Goal: Task Accomplishment & Management: Manage account settings

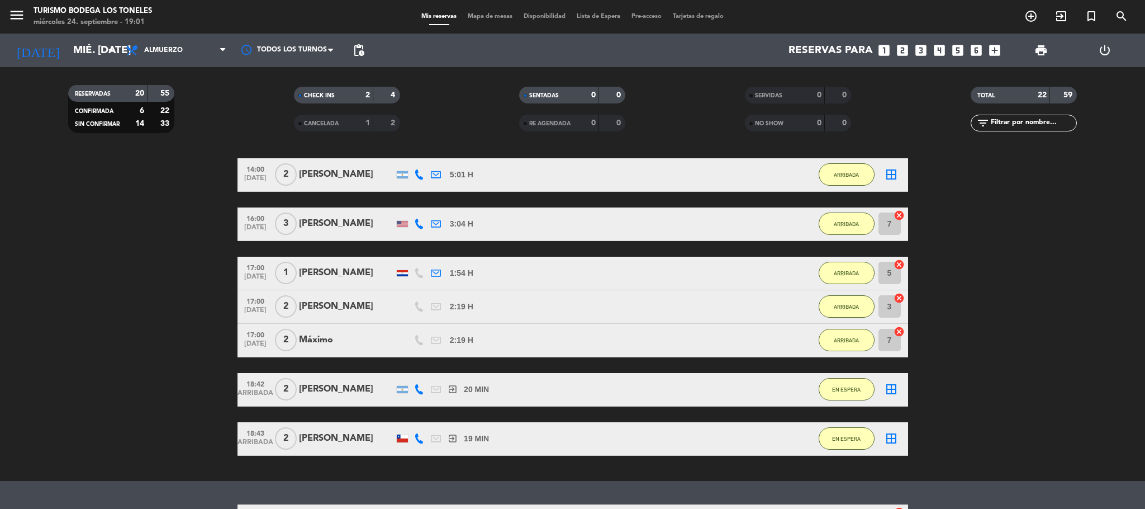
scroll to position [760, 0]
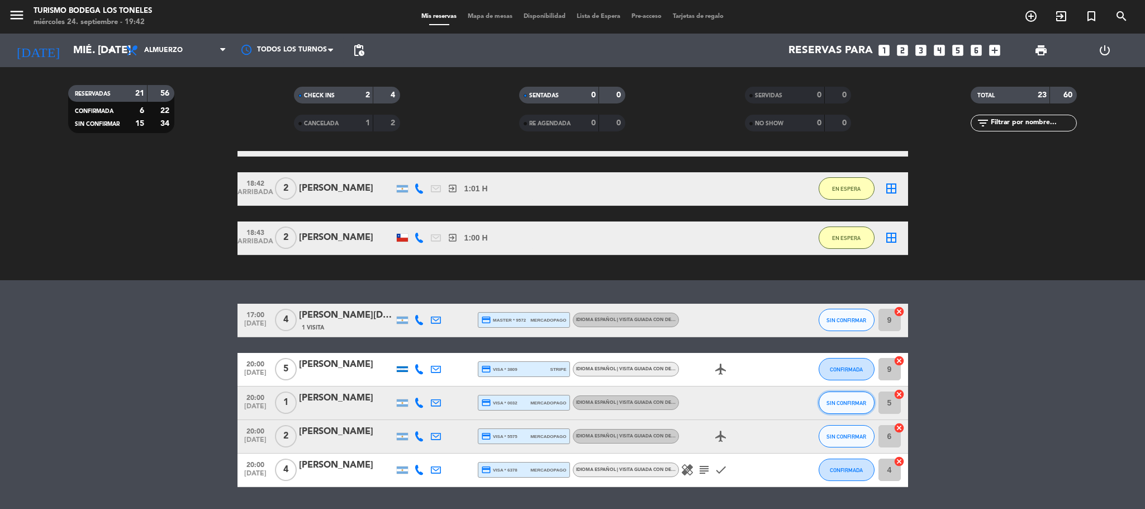
click at [869, 401] on button "SIN CONFIRMAR" at bounding box center [847, 402] width 56 height 22
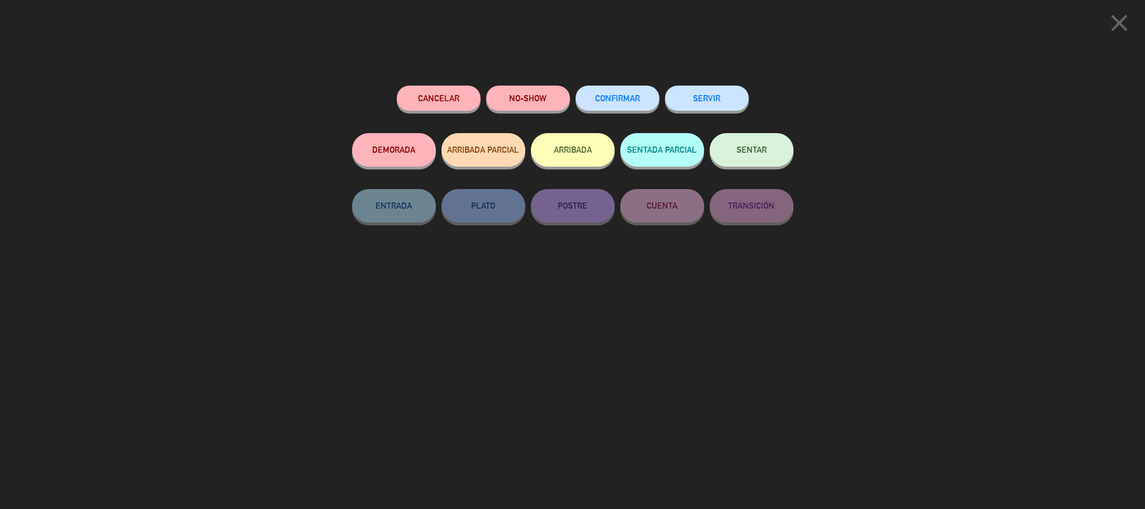
click at [563, 159] on button "ARRIBADA" at bounding box center [573, 150] width 84 height 34
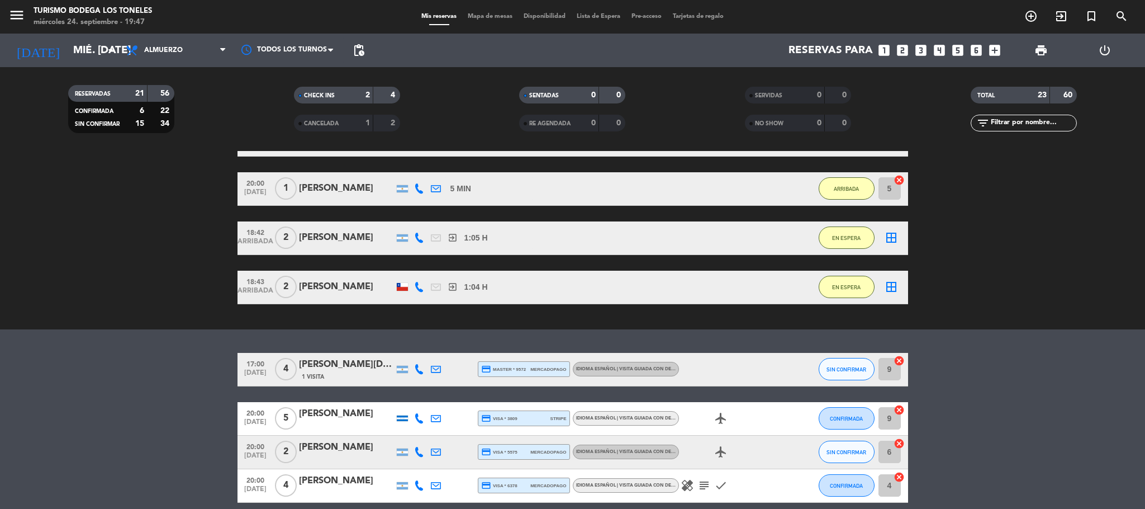
scroll to position [809, 0]
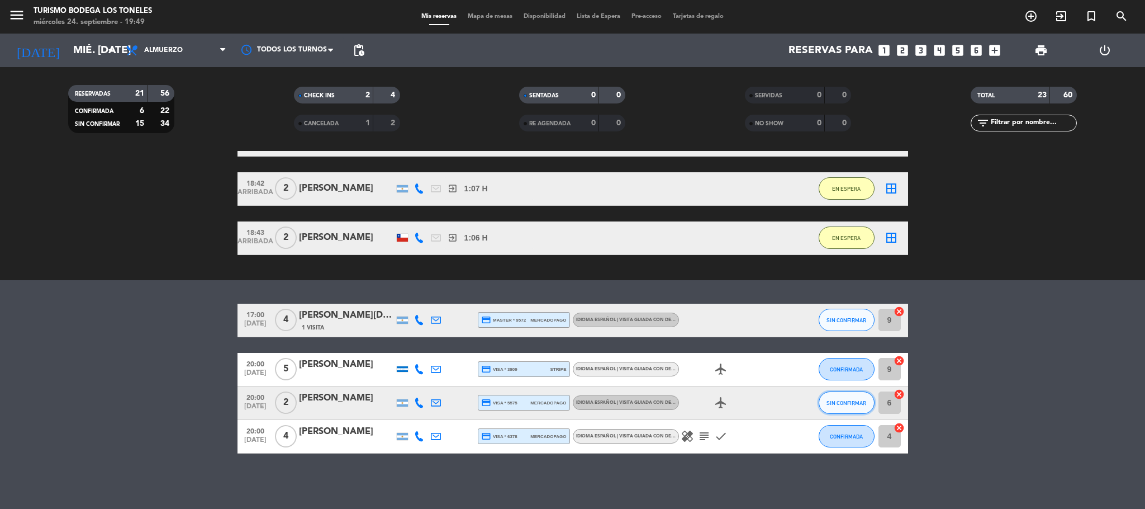
click at [856, 410] on button "SIN CONFIRMAR" at bounding box center [847, 402] width 56 height 22
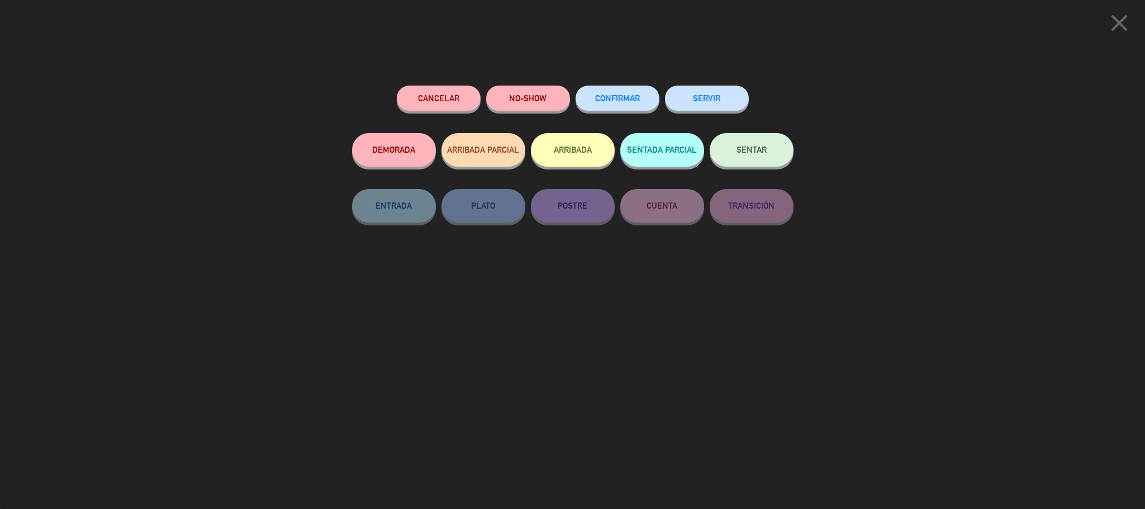
click at [565, 136] on button "ARRIBADA" at bounding box center [573, 150] width 84 height 34
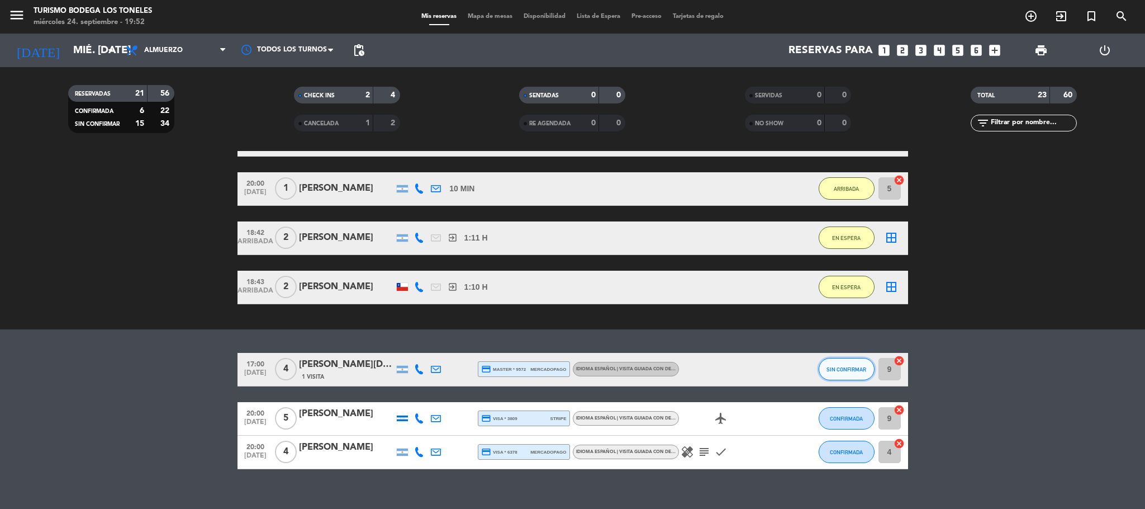
click at [834, 375] on button "SIN CONFIRMAR" at bounding box center [847, 369] width 56 height 22
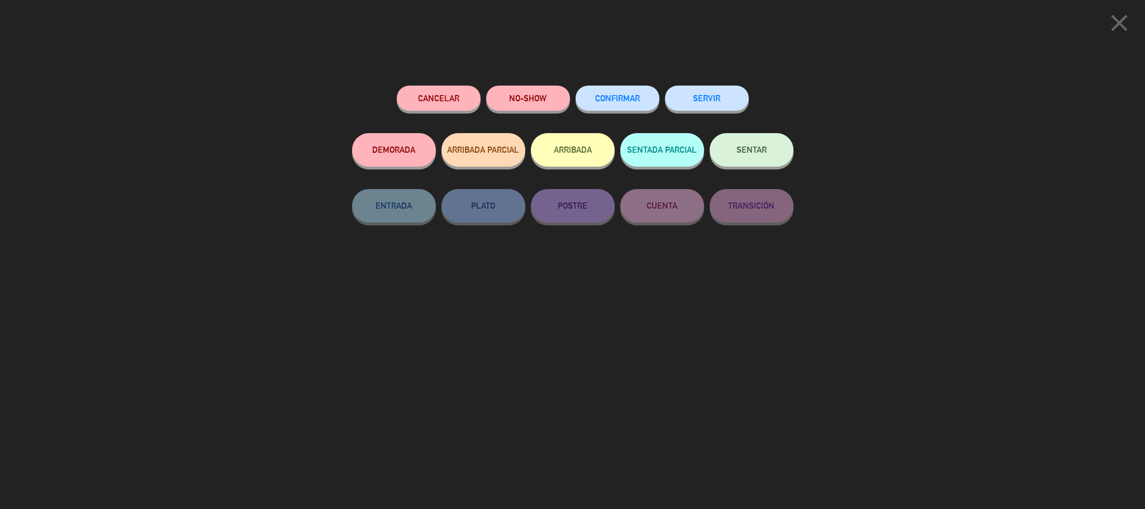
click at [1121, 26] on icon "close" at bounding box center [1120, 23] width 28 height 28
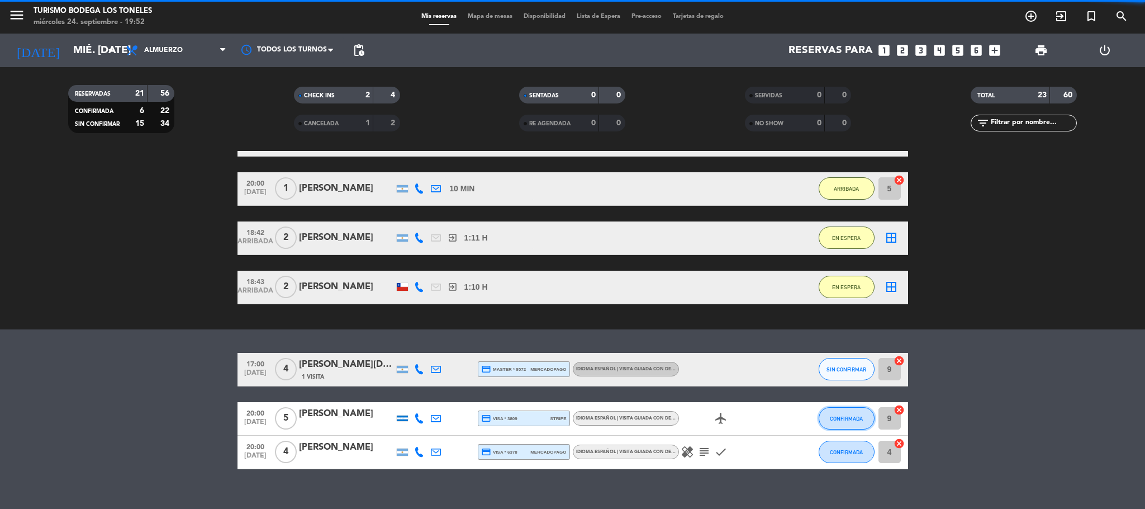
click at [835, 423] on button "CONFIRMADA" at bounding box center [847, 418] width 56 height 22
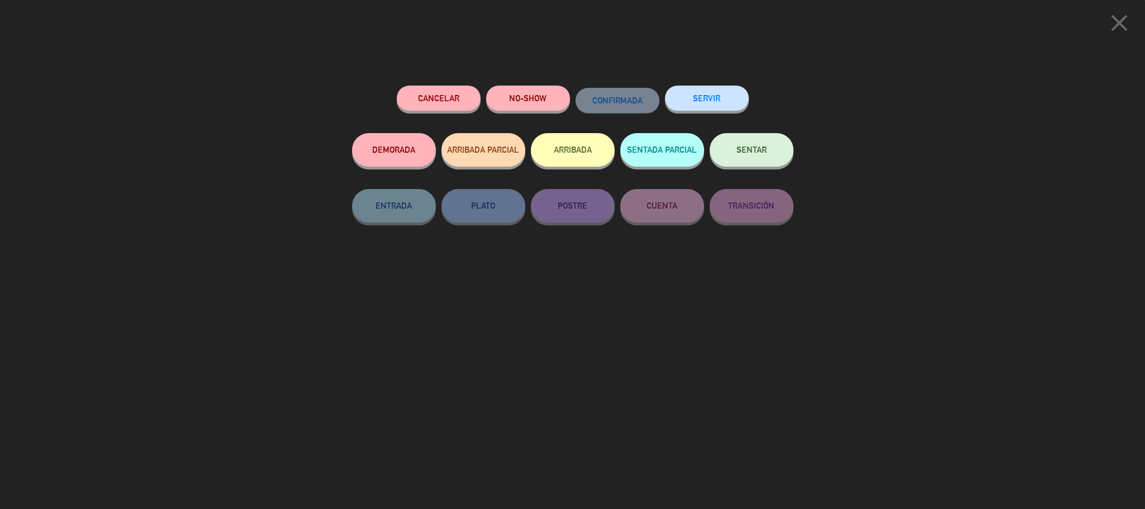
click at [574, 163] on button "ARRIBADA" at bounding box center [573, 150] width 84 height 34
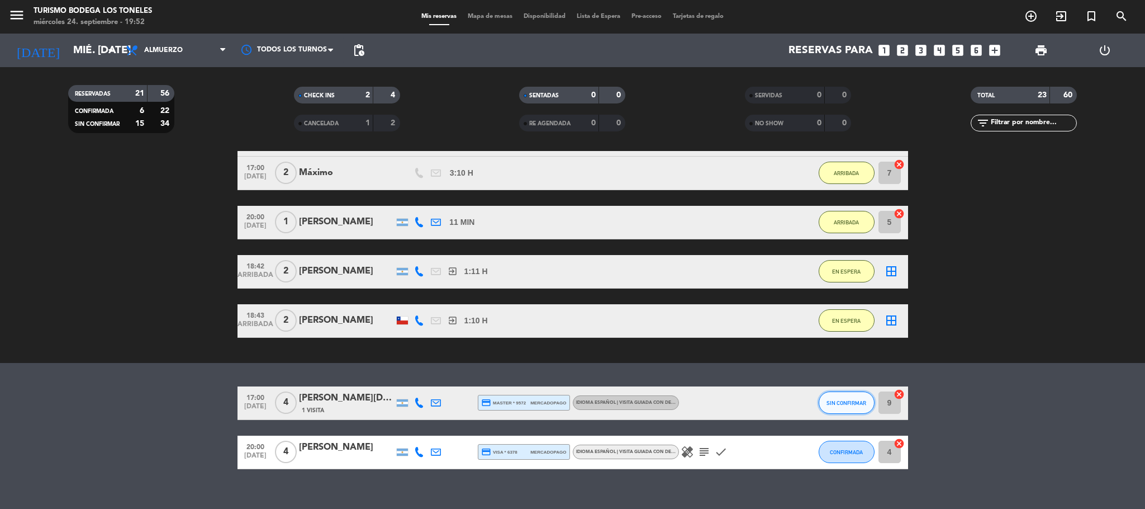
click at [854, 400] on span "SIN CONFIRMAR" at bounding box center [847, 403] width 40 height 6
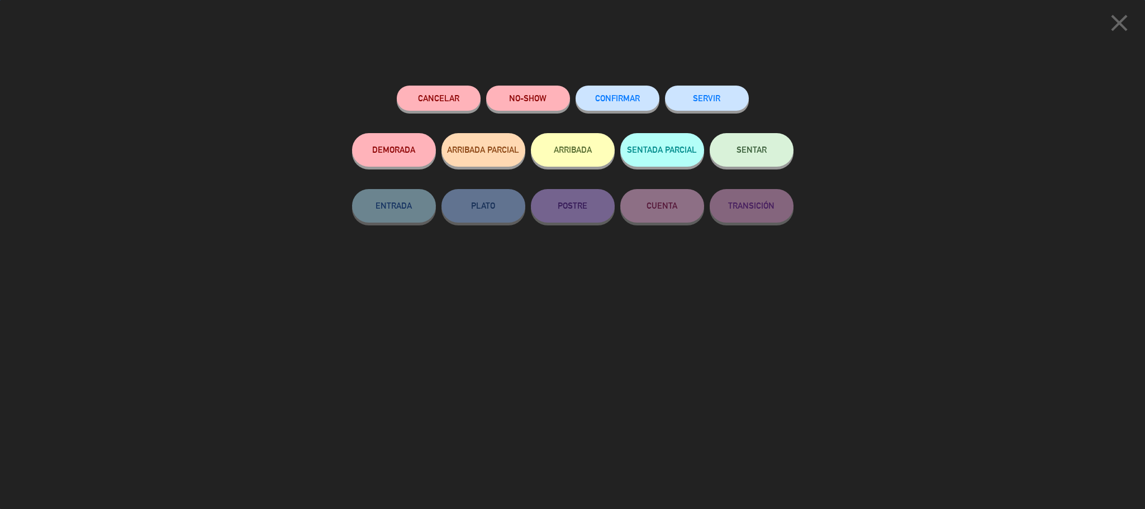
click at [561, 155] on button "ARRIBADA" at bounding box center [573, 150] width 84 height 34
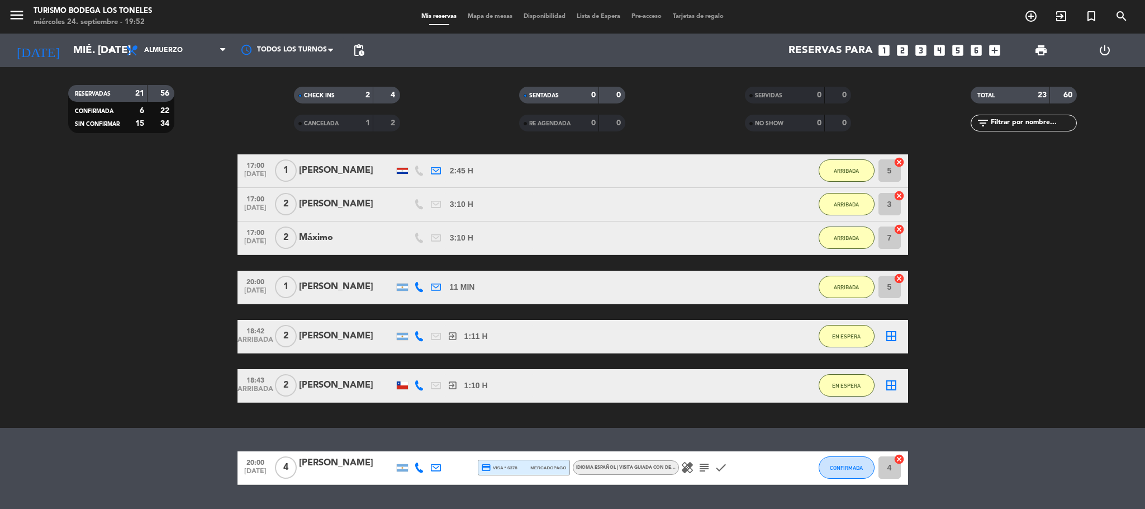
scroll to position [840, 0]
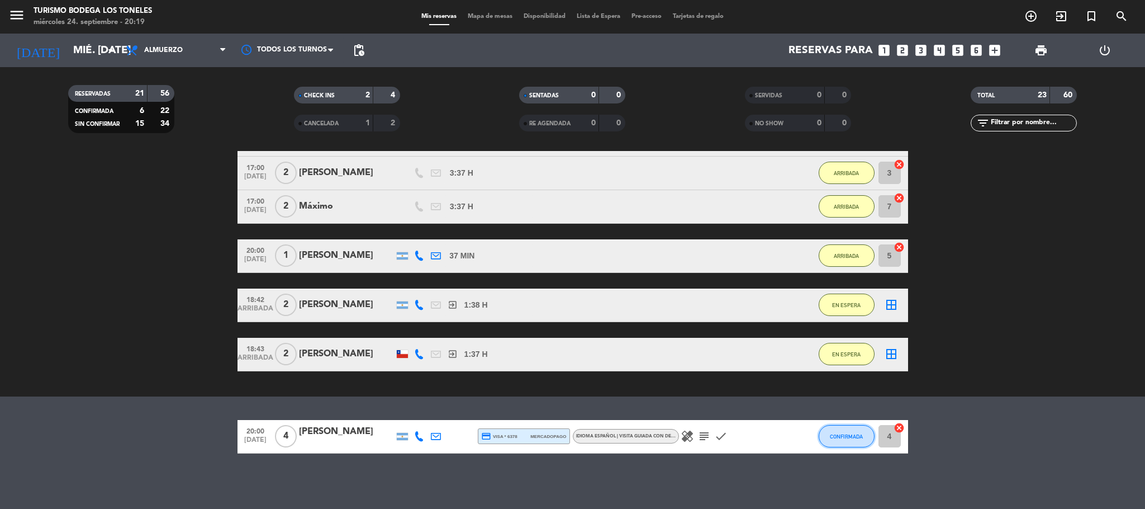
click at [844, 442] on button "CONFIRMADA" at bounding box center [847, 436] width 56 height 22
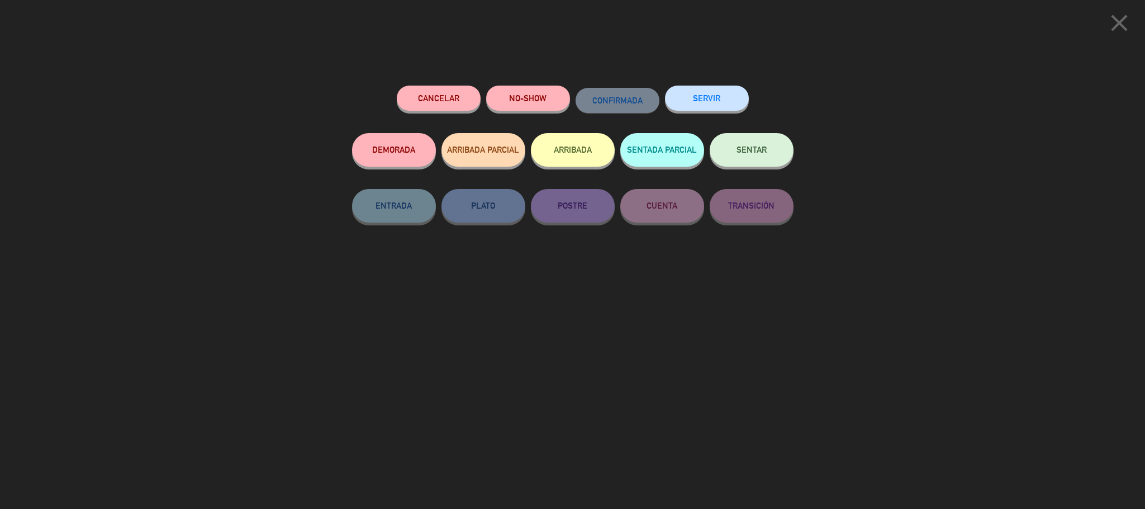
click at [562, 156] on button "ARRIBADA" at bounding box center [573, 150] width 84 height 34
